Goal: Find specific page/section: Find specific page/section

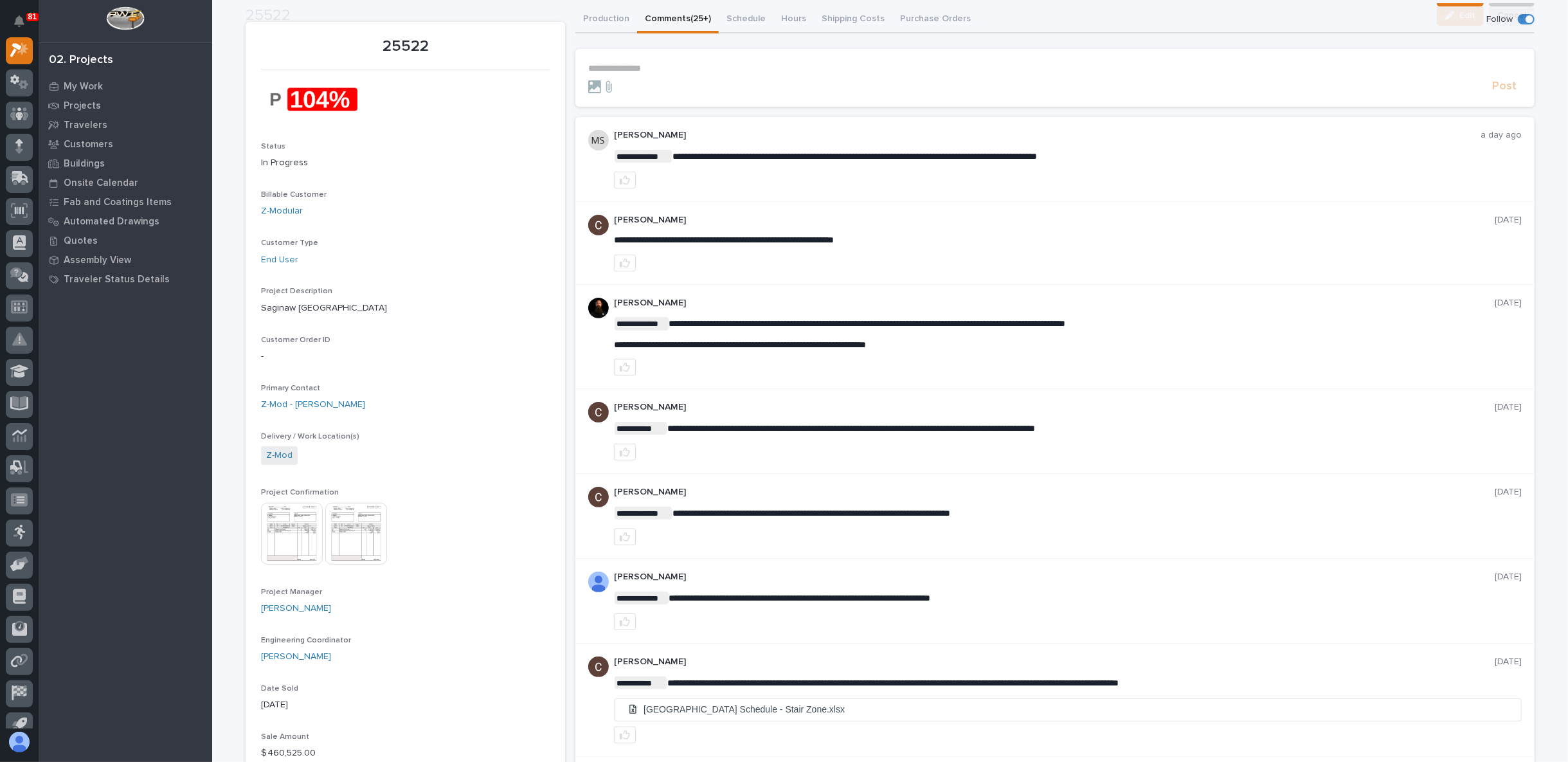
scroll to position [72, 0]
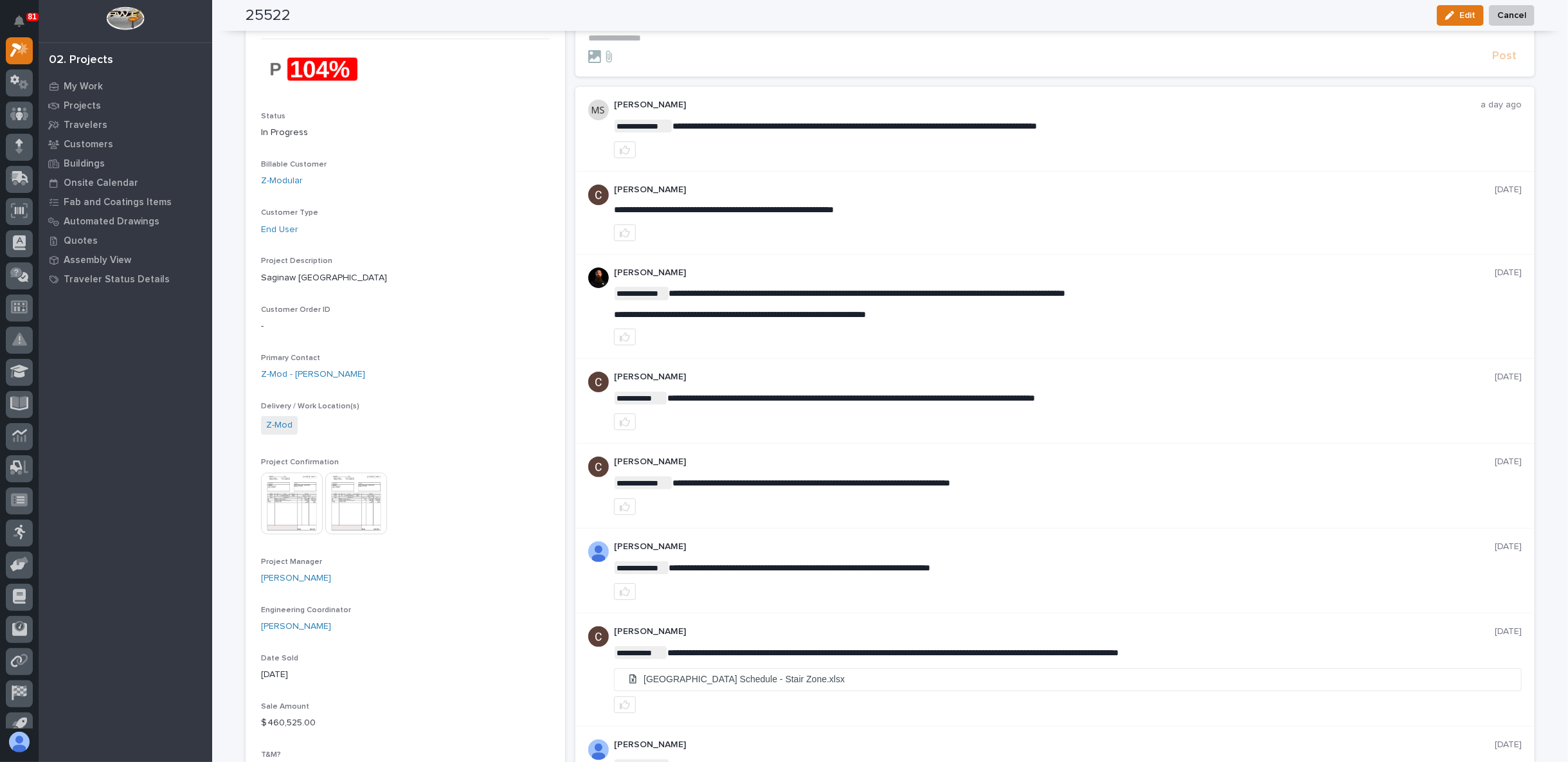
click at [303, 502] on img at bounding box center [292, 503] width 62 height 62
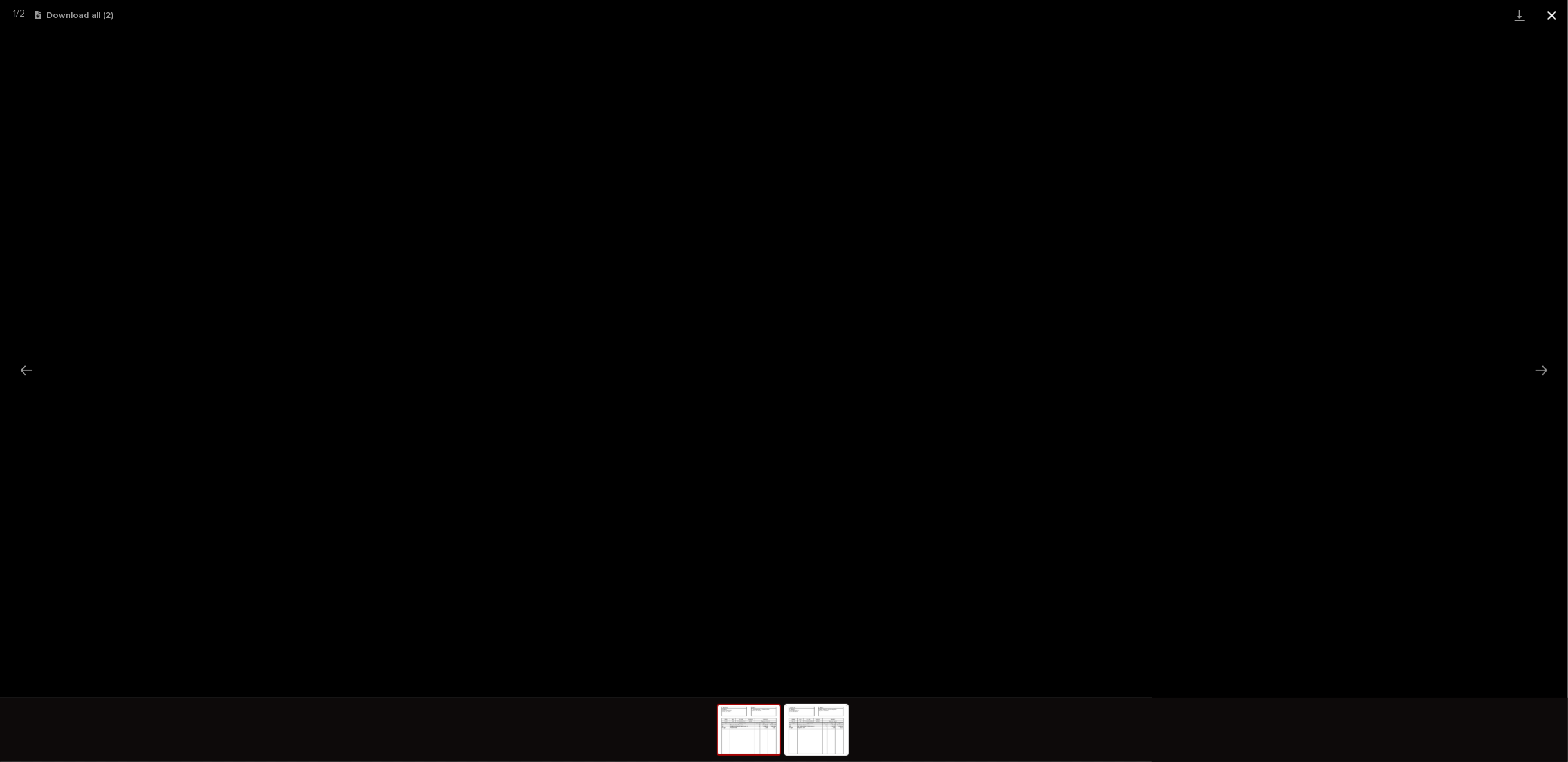
click at [1552, 12] on button "Close gallery" at bounding box center [1552, 15] width 32 height 30
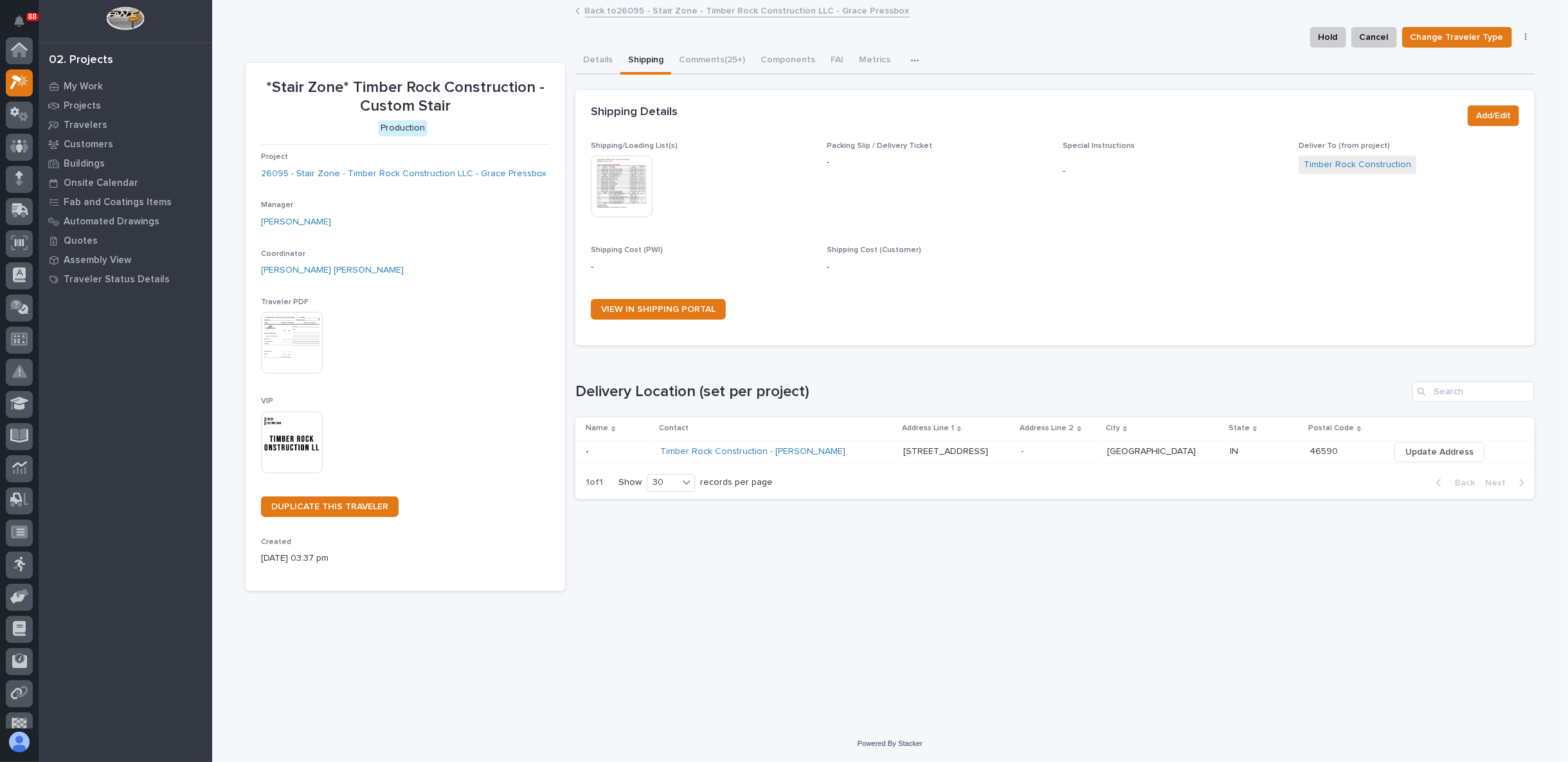
scroll to position [32, 0]
click at [12, 205] on icon at bounding box center [19, 211] width 16 height 15
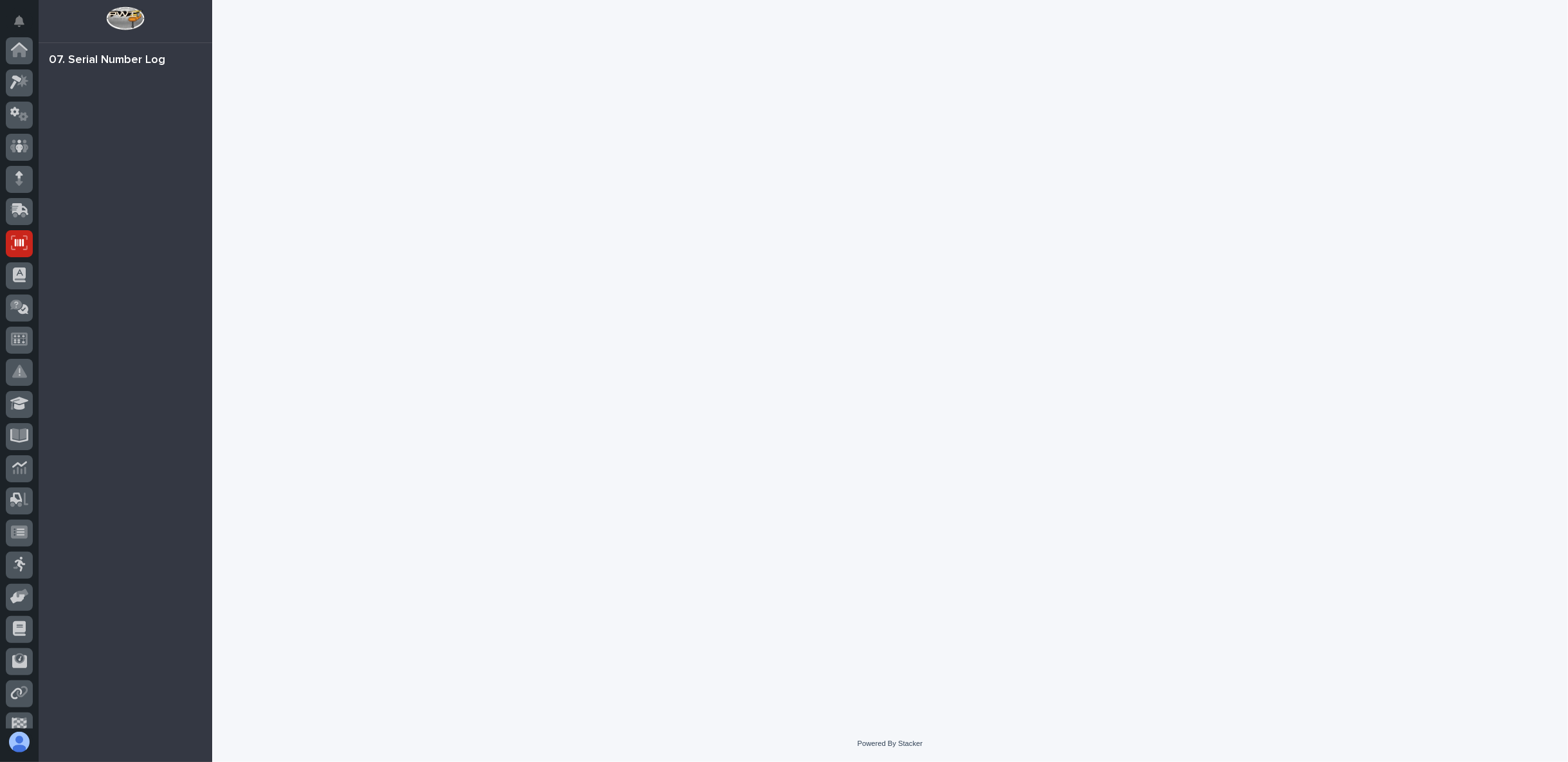
scroll to position [112, 0]
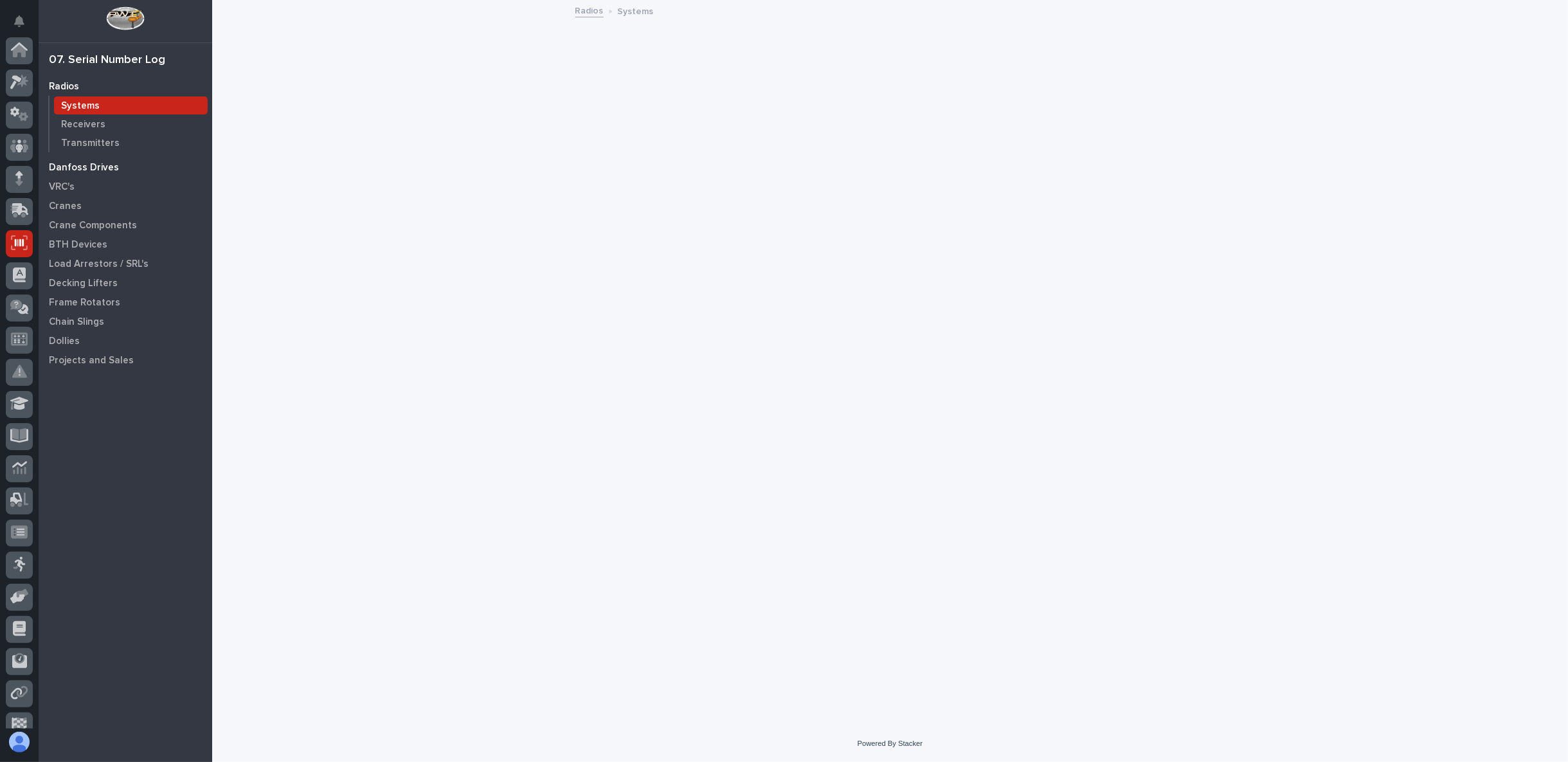
scroll to position [112, 0]
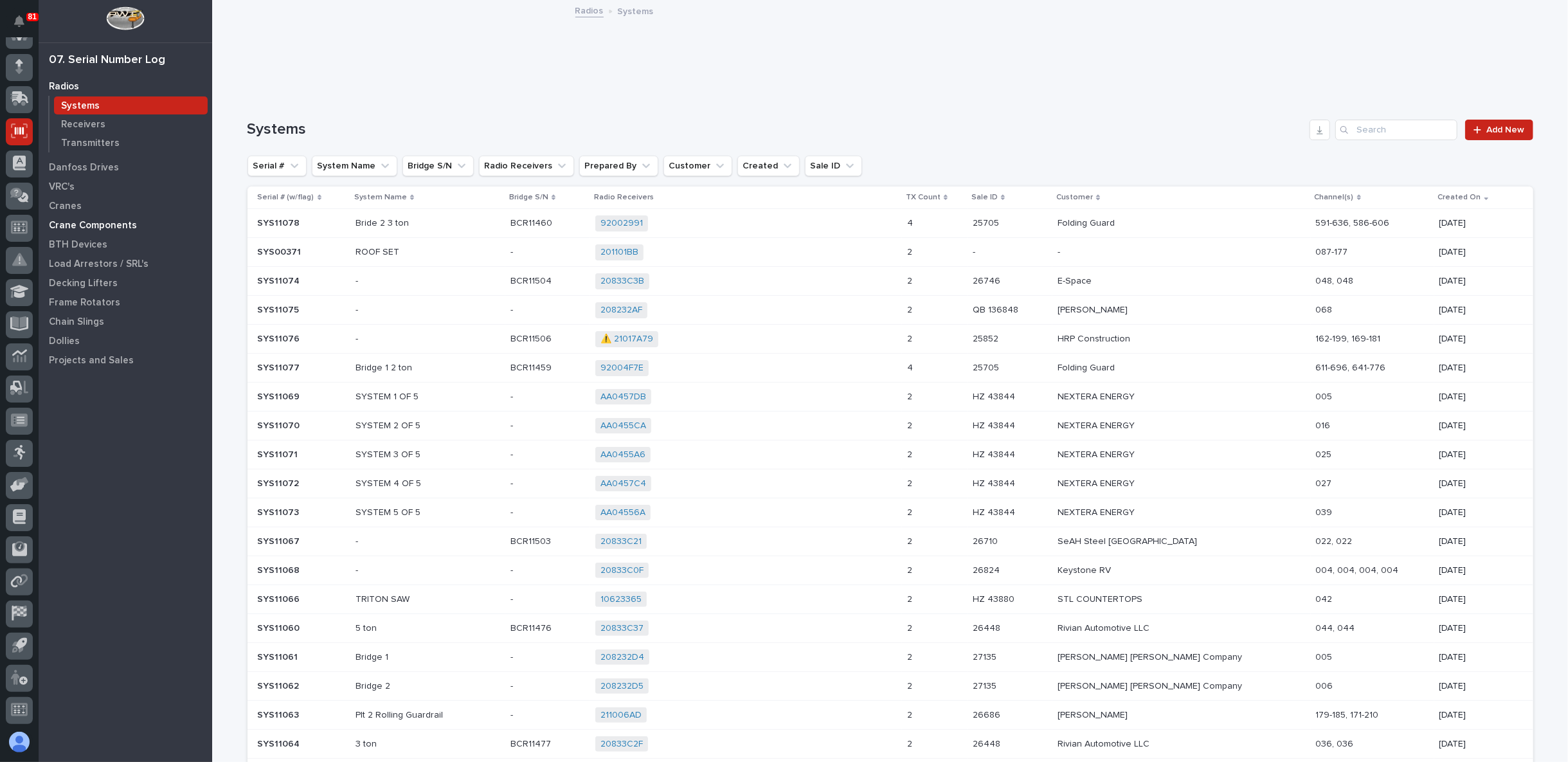
click at [80, 224] on p "Crane Components" at bounding box center [93, 226] width 88 height 12
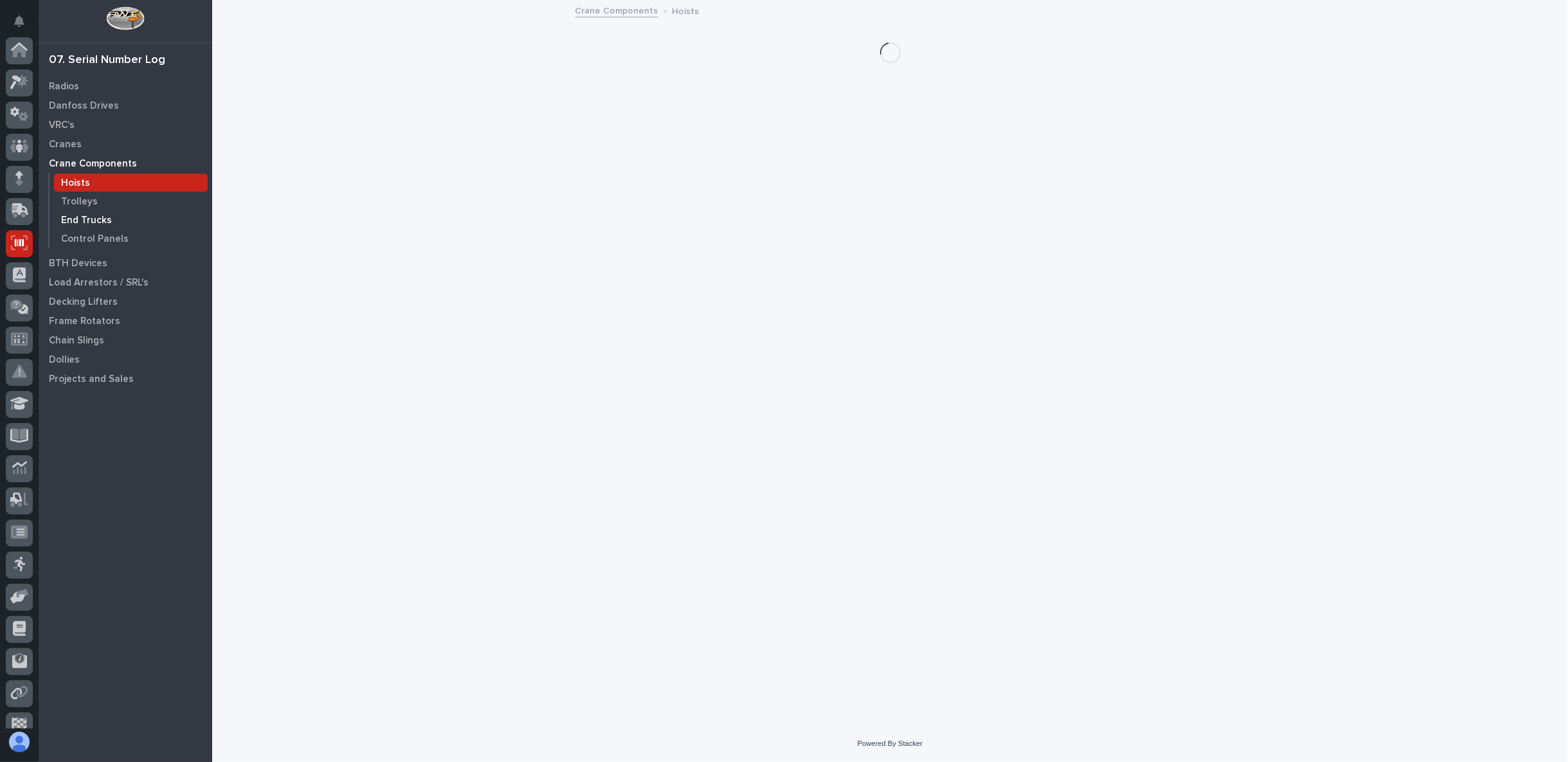
scroll to position [112, 0]
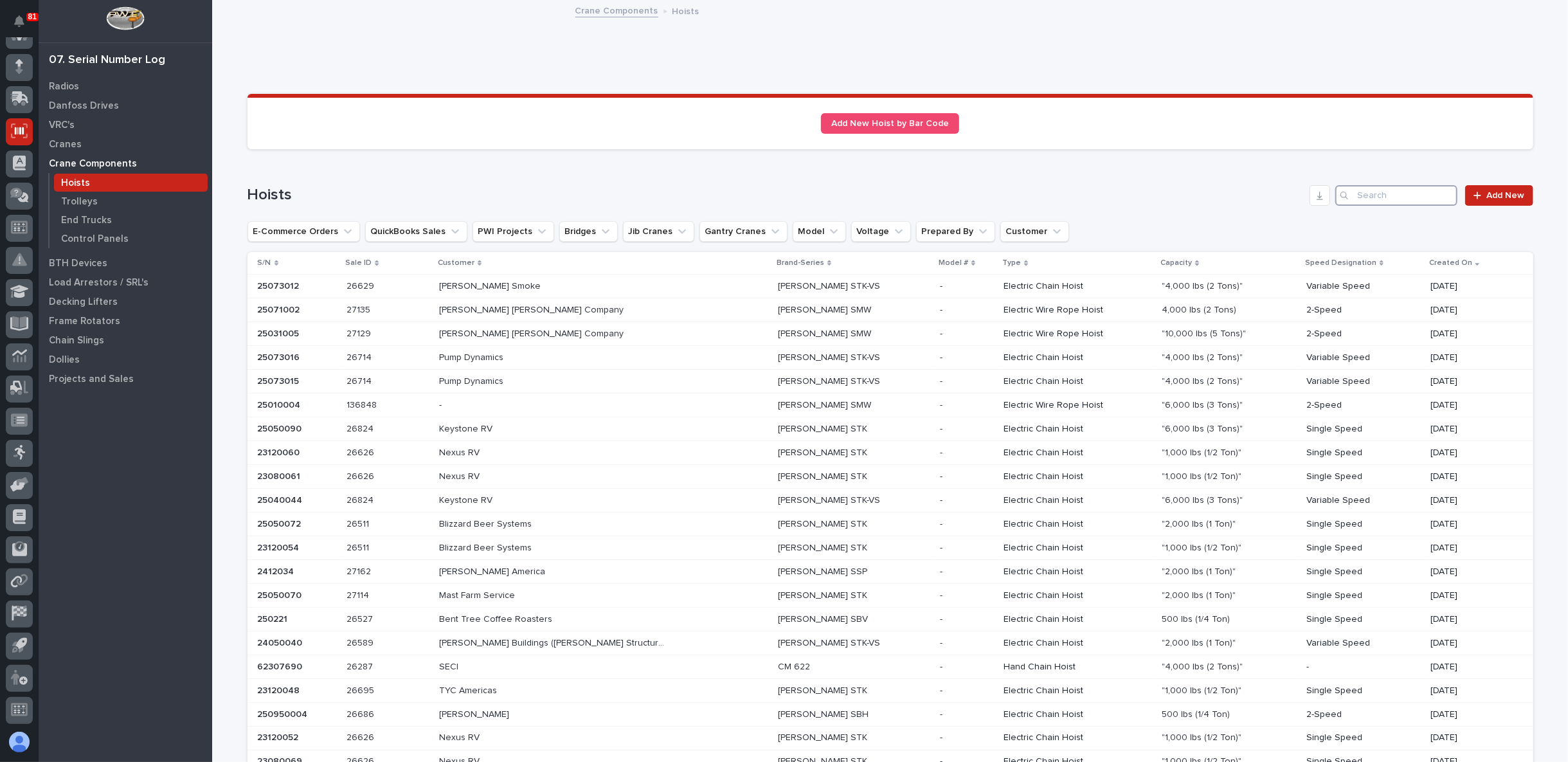
click at [1401, 194] on input "Search" at bounding box center [1397, 195] width 122 height 20
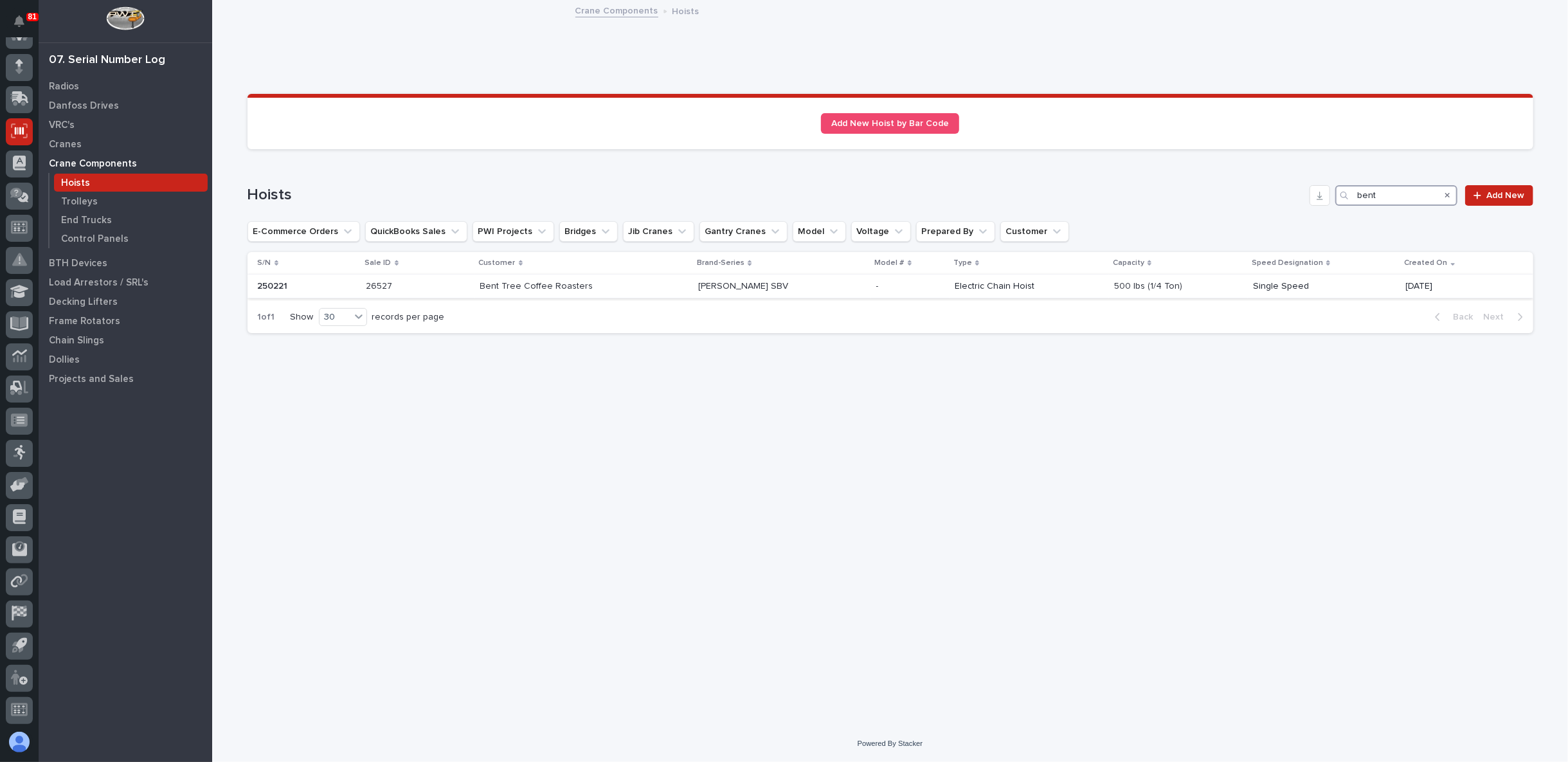
type input "bent"
click at [545, 287] on p "Bent Tree Coffee Roasters" at bounding box center [538, 285] width 116 height 14
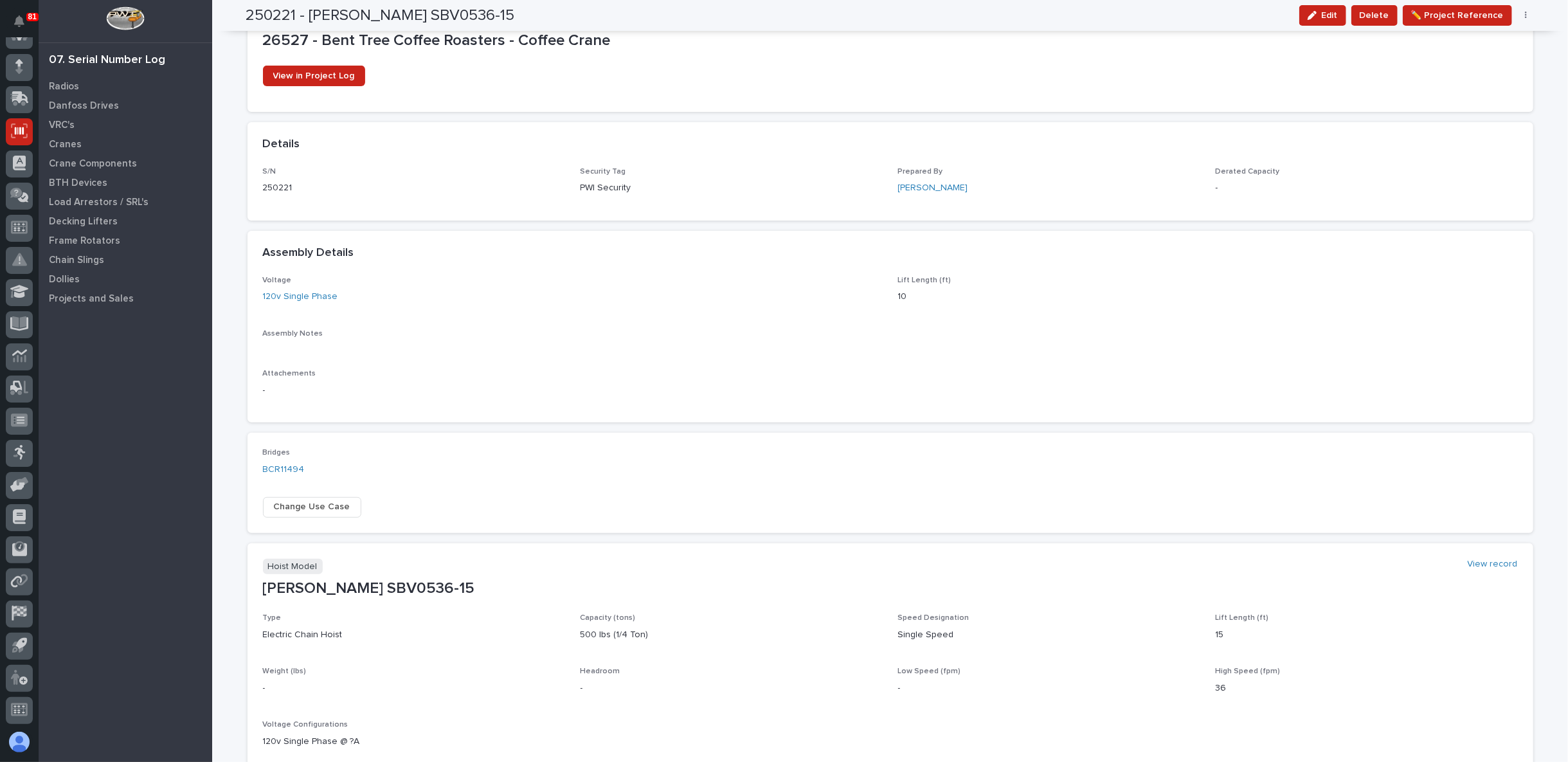
scroll to position [253, 0]
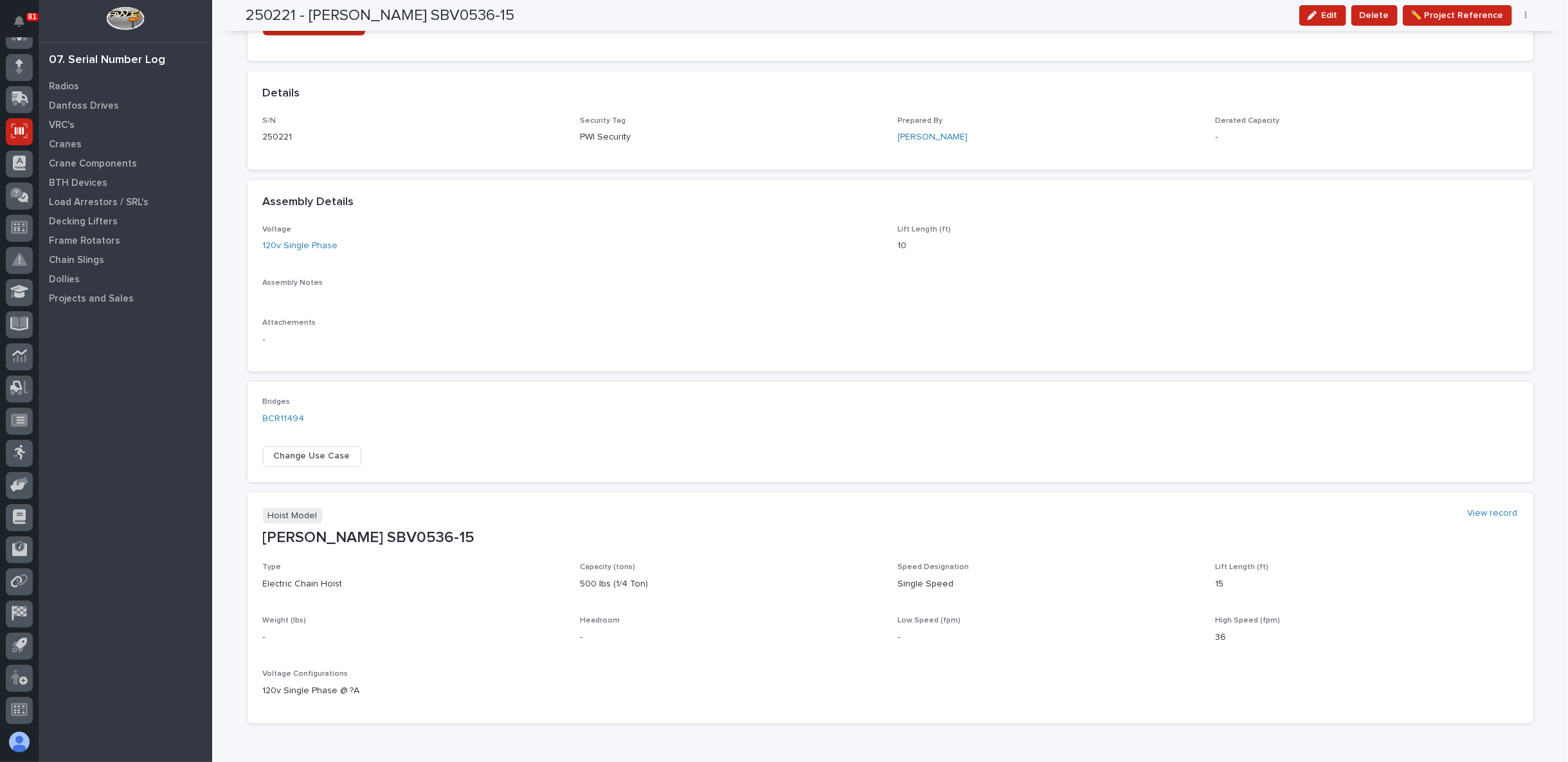
click at [362, 572] on div "Type Electric Chain Hoist" at bounding box center [414, 582] width 302 height 38
click at [342, 536] on p "[PERSON_NAME] SBV0536-15" at bounding box center [891, 538] width 1255 height 18
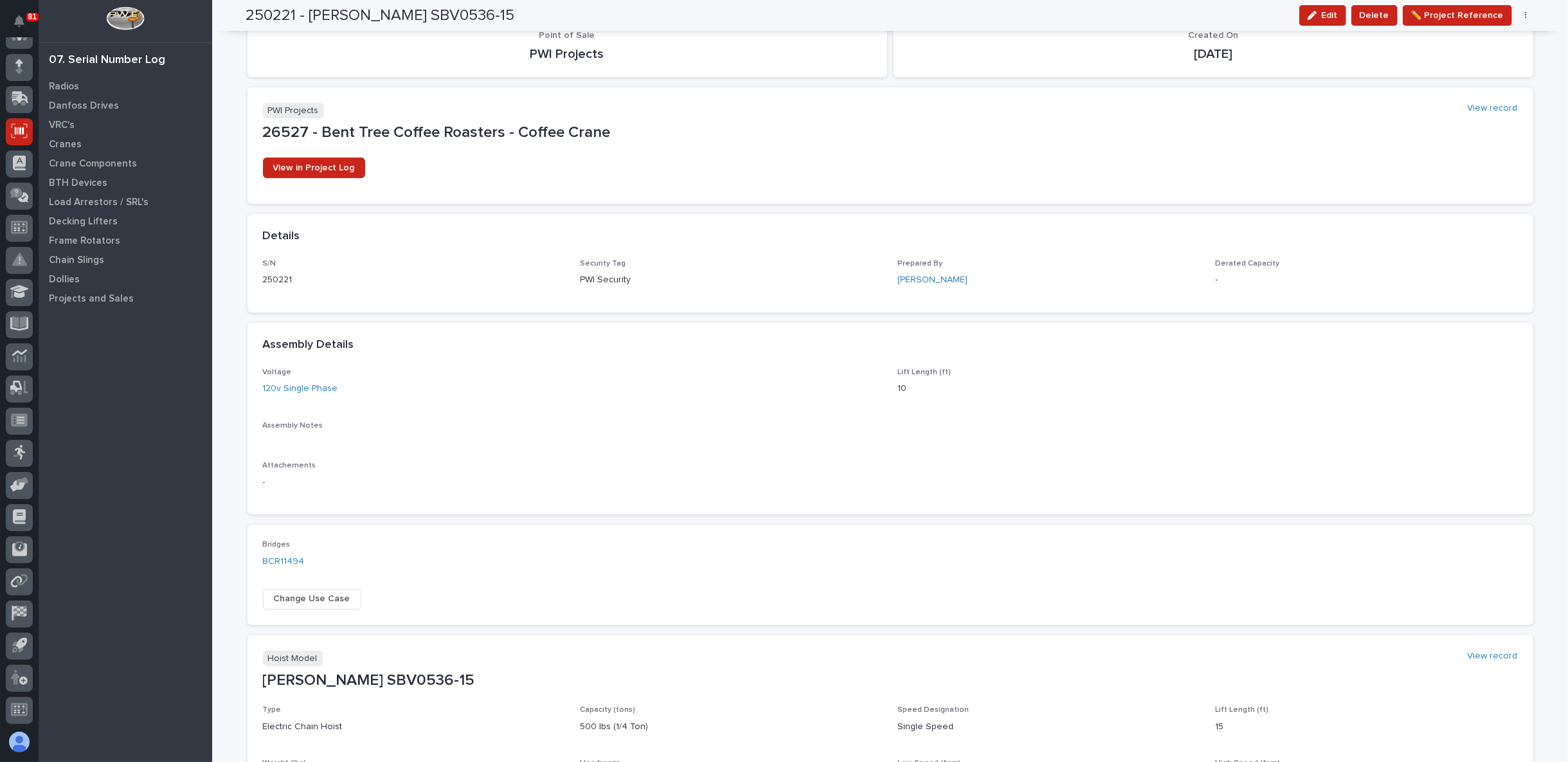
scroll to position [0, 0]
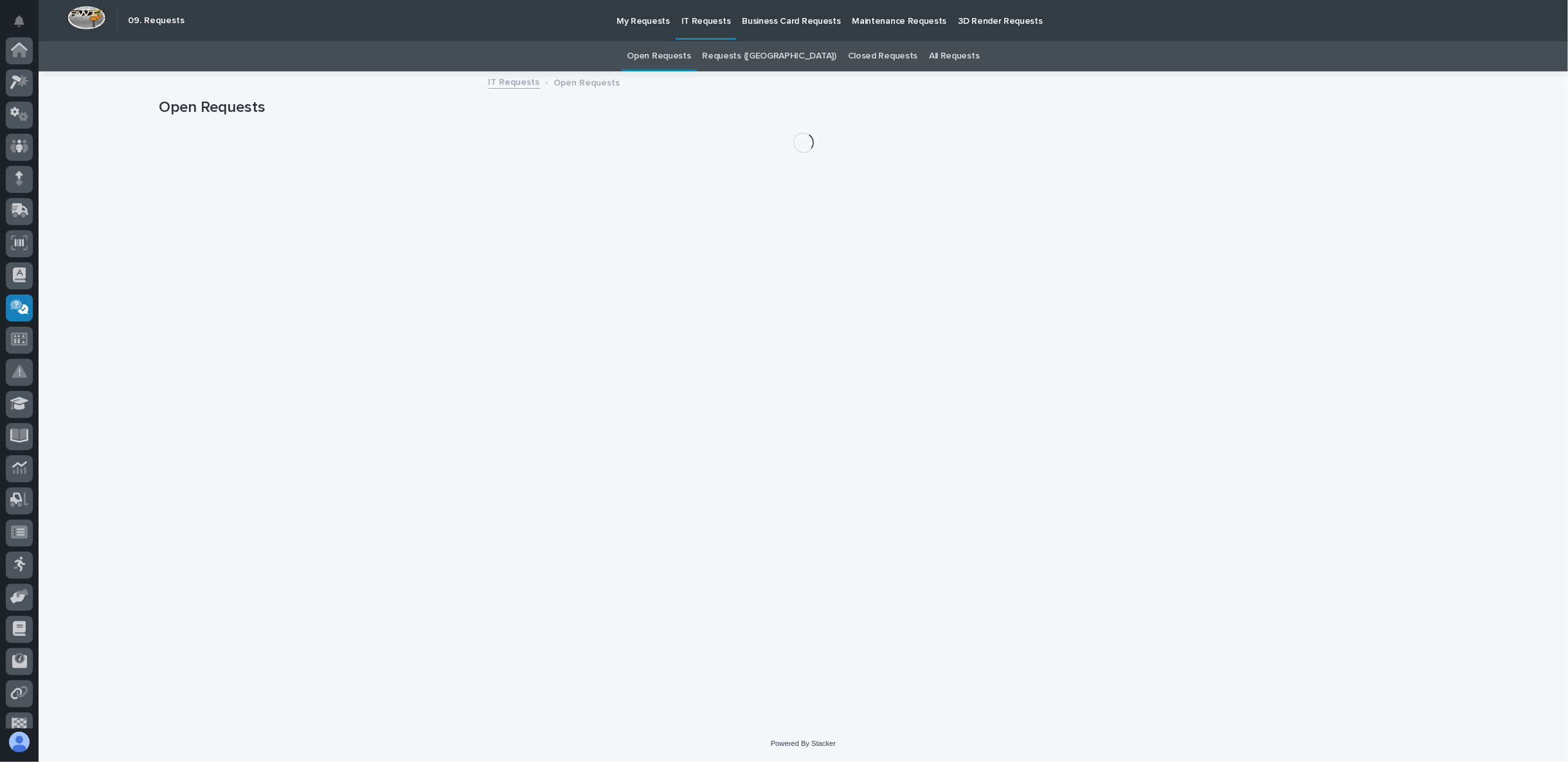
scroll to position [112, 0]
